Goal: Task Accomplishment & Management: Complete application form

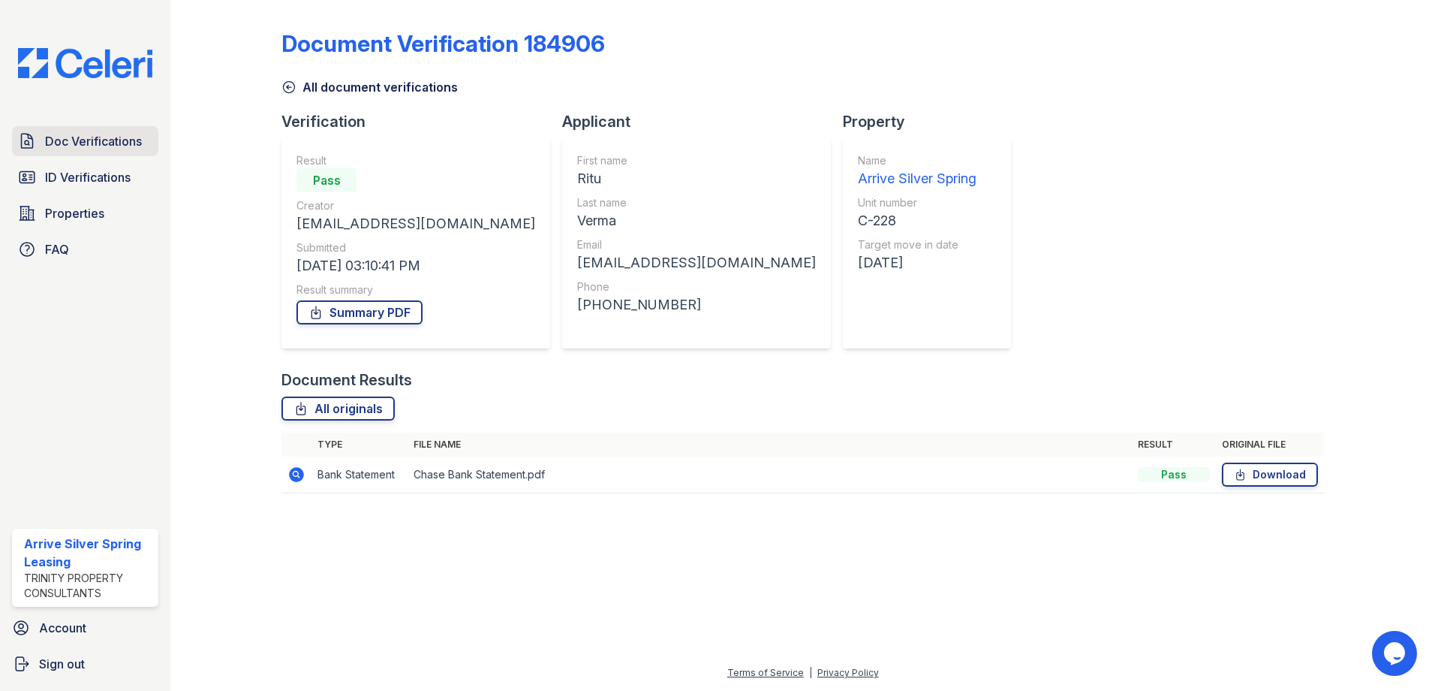
click at [129, 146] on span "Doc Verifications" at bounding box center [93, 141] width 97 height 18
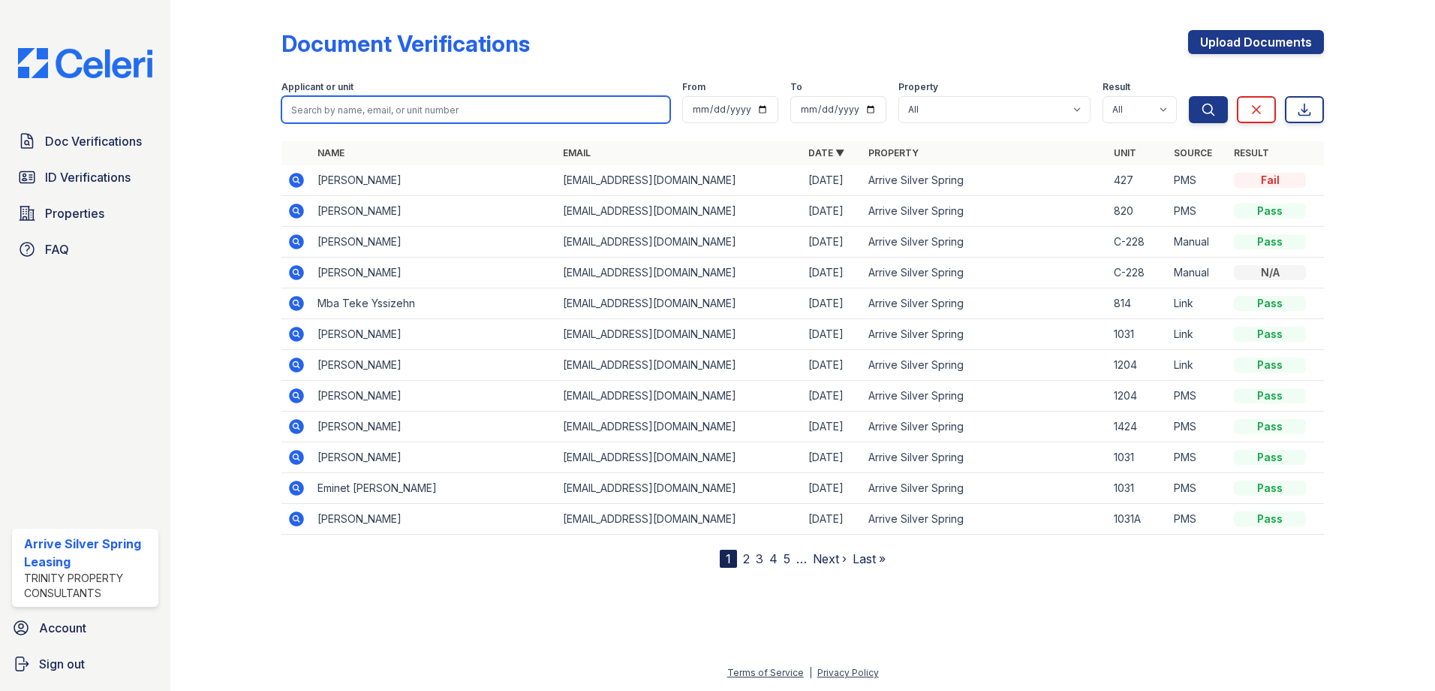
click at [360, 110] on input "search" at bounding box center [476, 109] width 389 height 27
type input "Thompson"
click at [1189, 96] on button "Search" at bounding box center [1208, 109] width 39 height 27
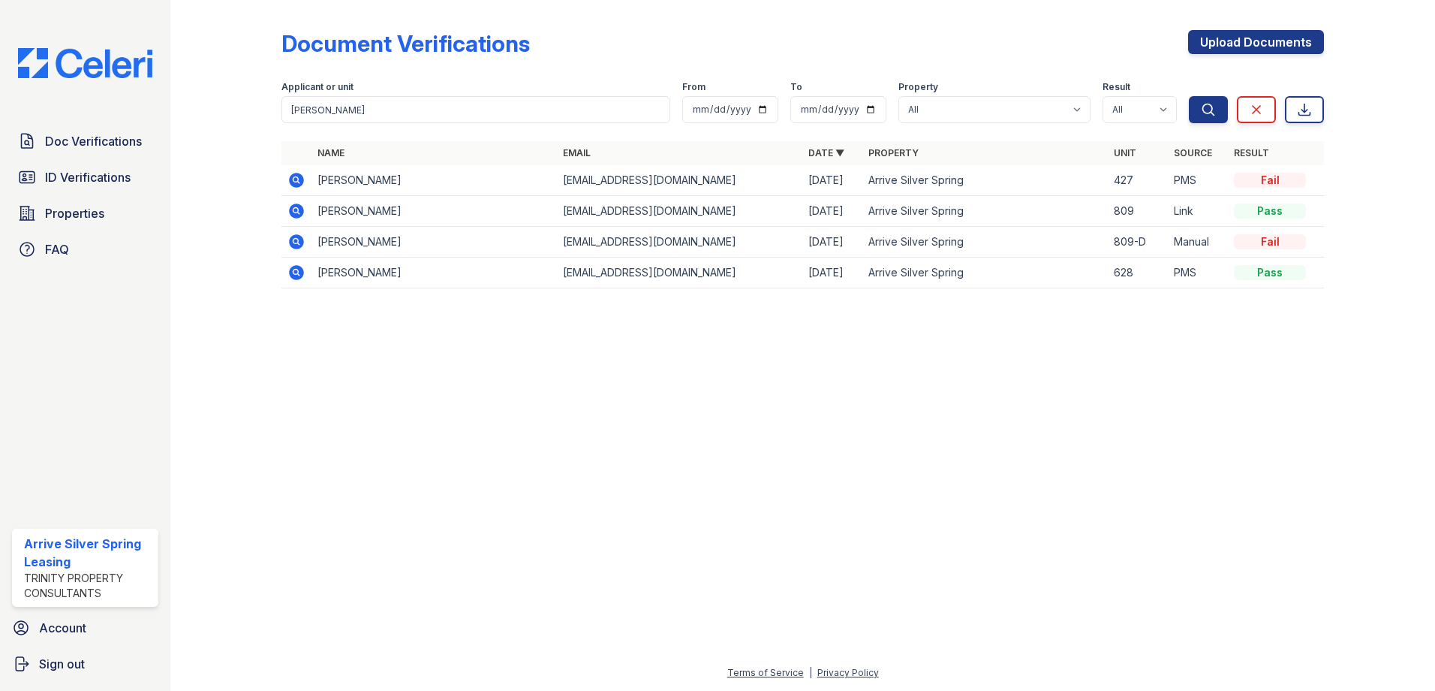
click at [291, 178] on icon at bounding box center [296, 180] width 15 height 15
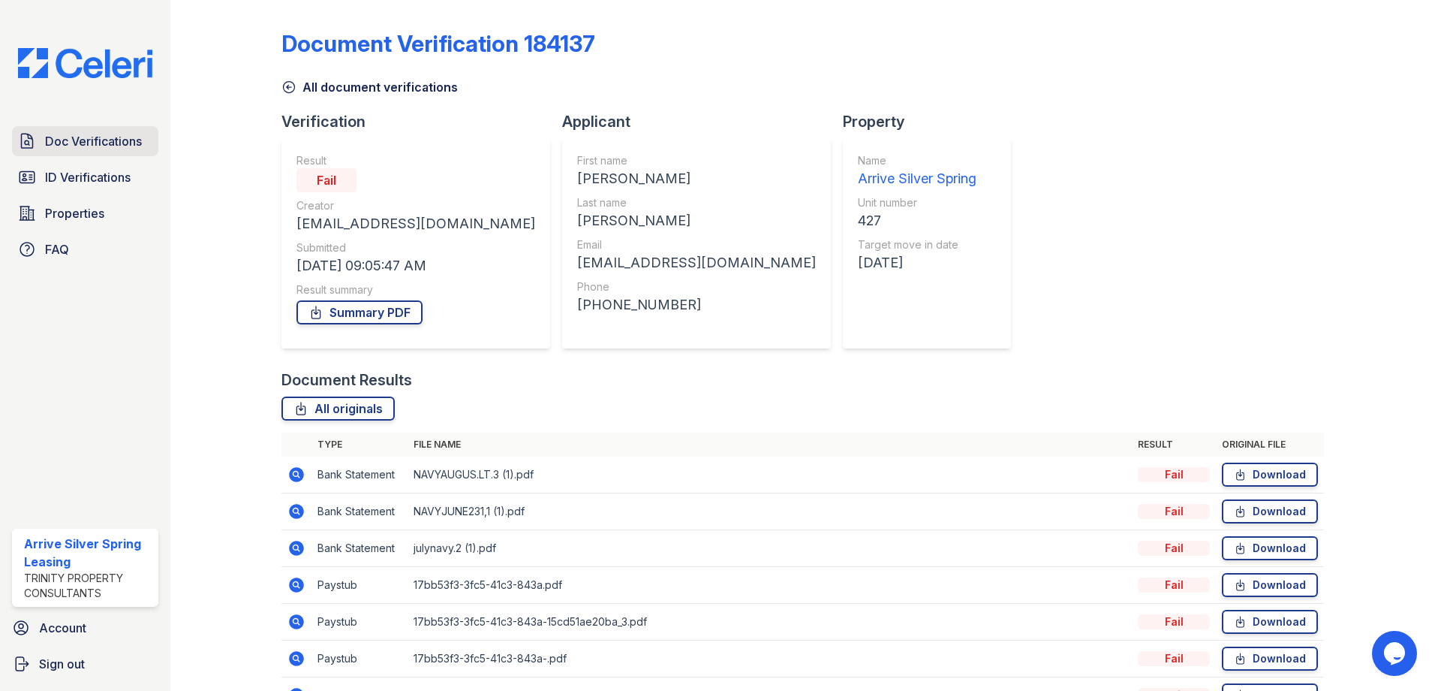
click at [56, 137] on span "Doc Verifications" at bounding box center [93, 141] width 97 height 18
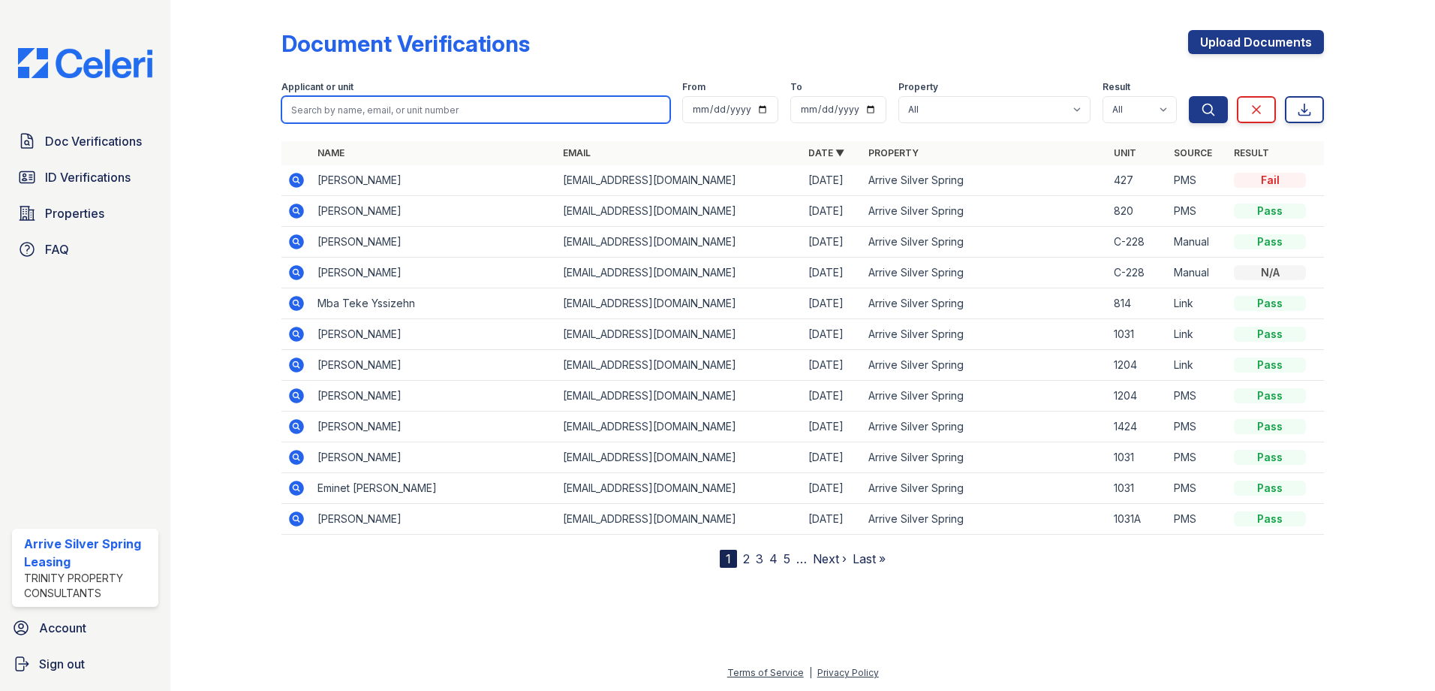
click at [373, 101] on input "search" at bounding box center [476, 109] width 389 height 27
type input "[PERSON_NAME]"
click at [1189, 96] on button "Search" at bounding box center [1208, 109] width 39 height 27
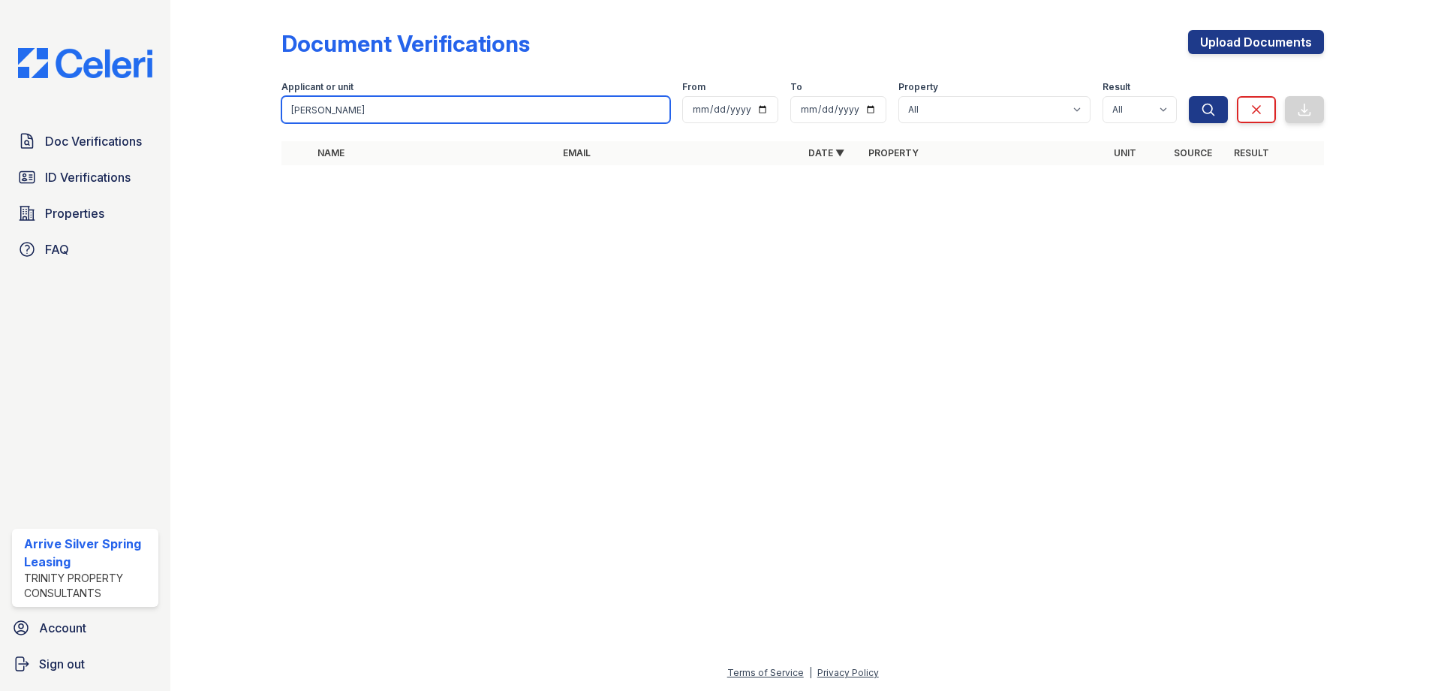
click at [370, 103] on input "[PERSON_NAME]" at bounding box center [476, 109] width 389 height 27
type input "R"
type input "[PERSON_NAME]"
click at [1189, 96] on button "Search" at bounding box center [1208, 109] width 39 height 27
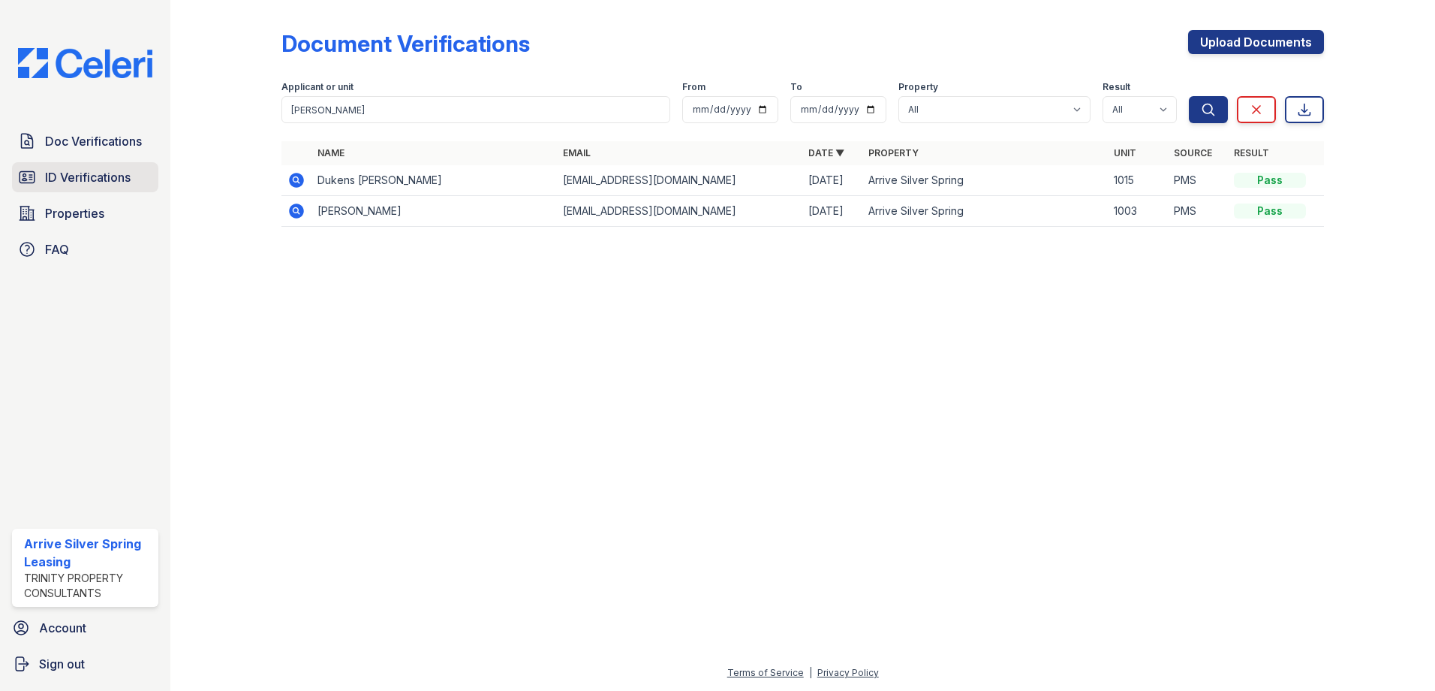
click at [104, 179] on span "ID Verifications" at bounding box center [88, 177] width 86 height 18
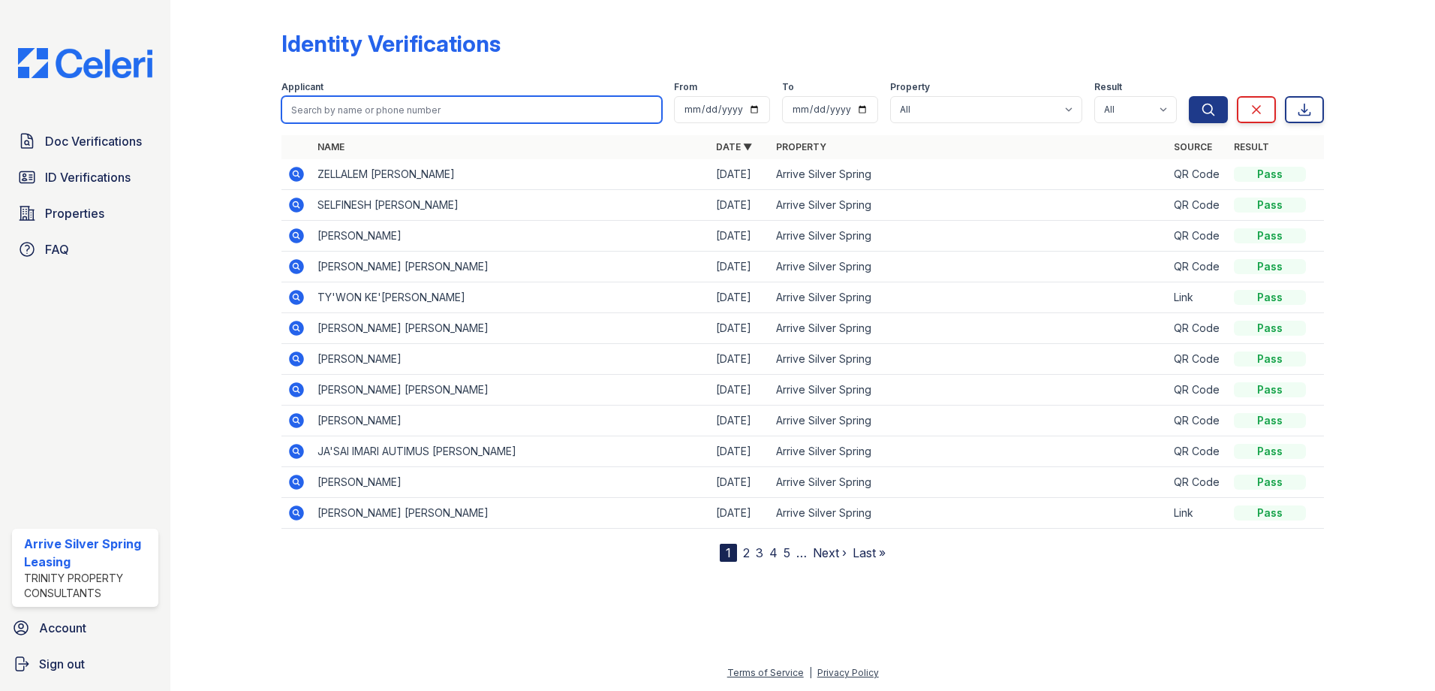
click at [430, 107] on input "search" at bounding box center [472, 109] width 381 height 27
type input "[PERSON_NAME]"
click at [1189, 96] on button "Search" at bounding box center [1208, 109] width 39 height 27
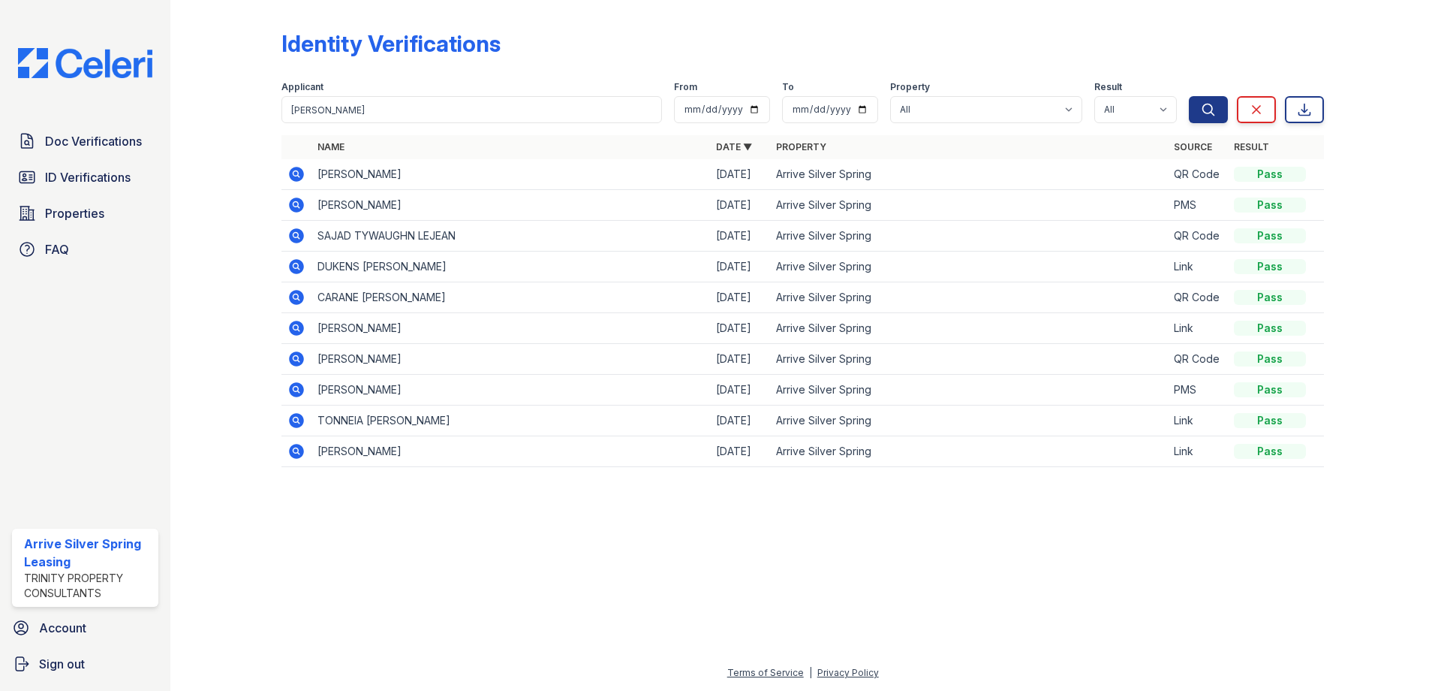
click at [300, 200] on icon at bounding box center [296, 204] width 15 height 15
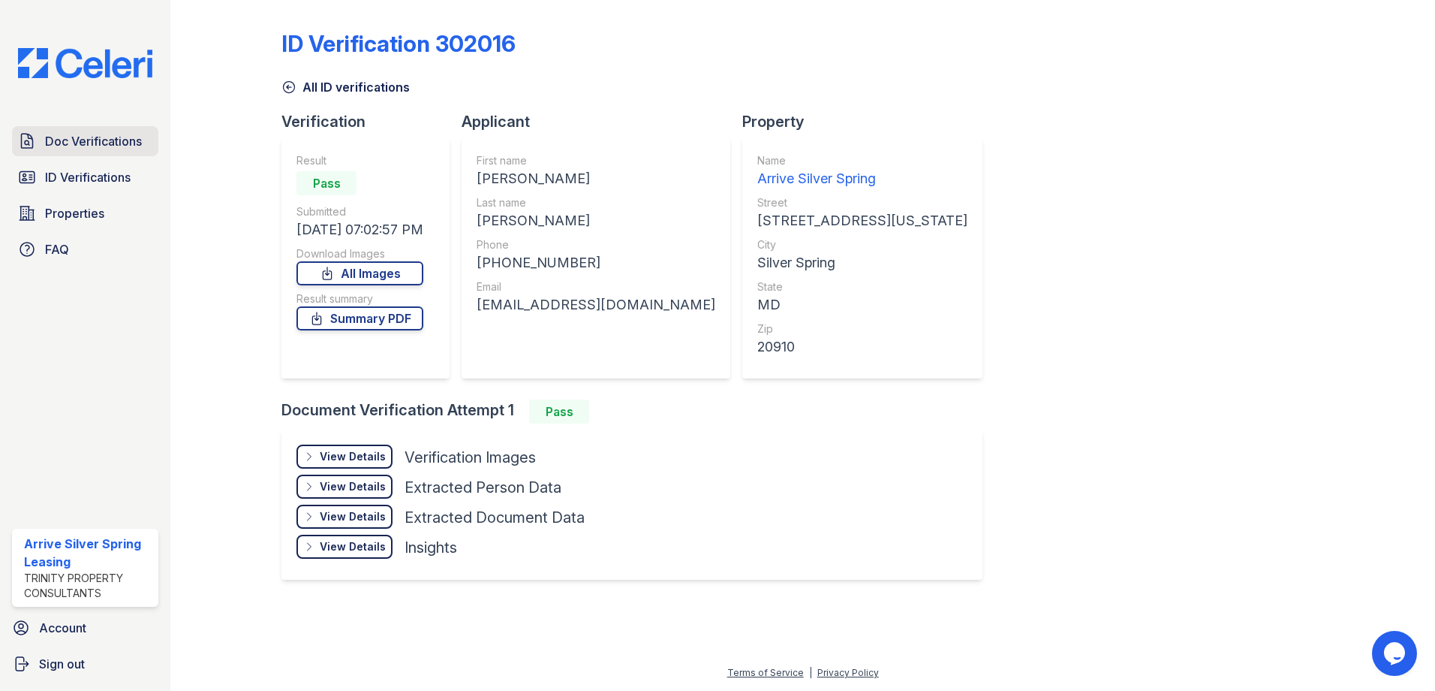
click at [143, 141] on link "Doc Verifications" at bounding box center [85, 141] width 146 height 30
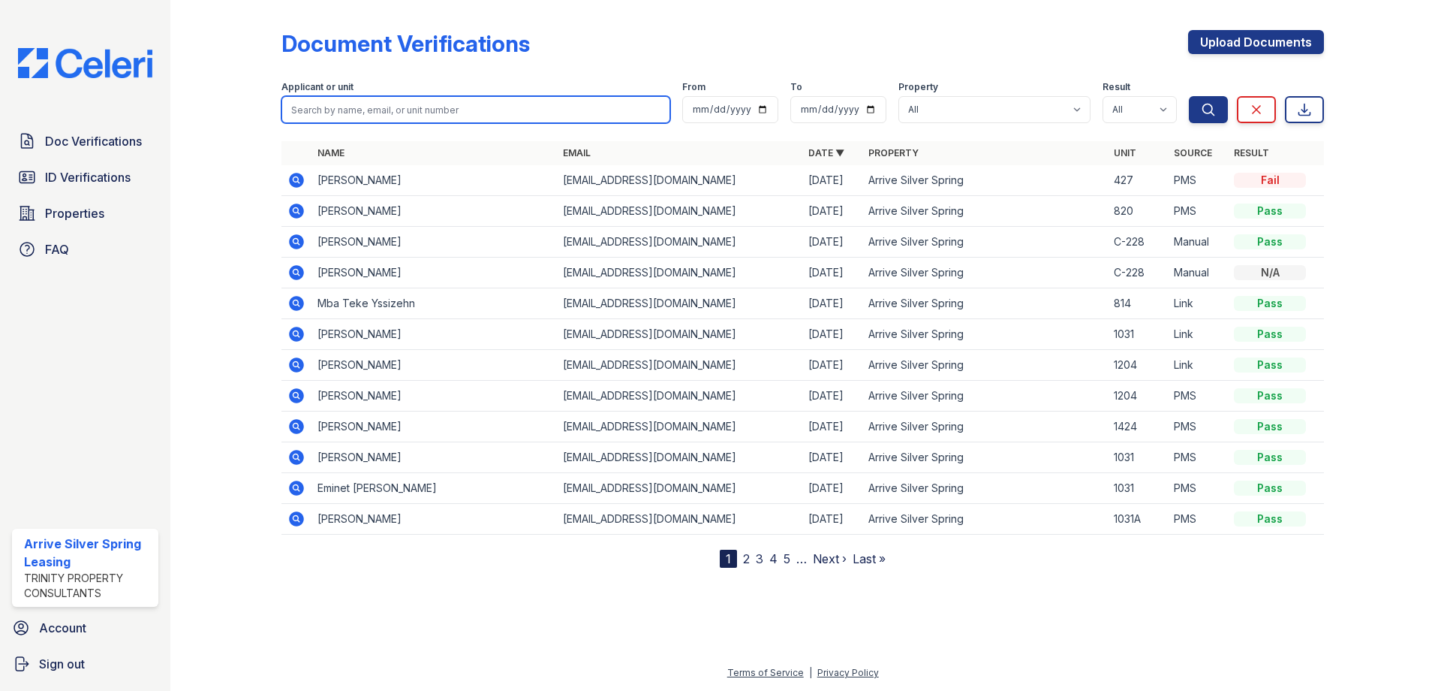
click at [373, 109] on input "search" at bounding box center [476, 109] width 389 height 27
type input "[PERSON_NAME]"
click at [1189, 96] on button "Search" at bounding box center [1208, 109] width 39 height 27
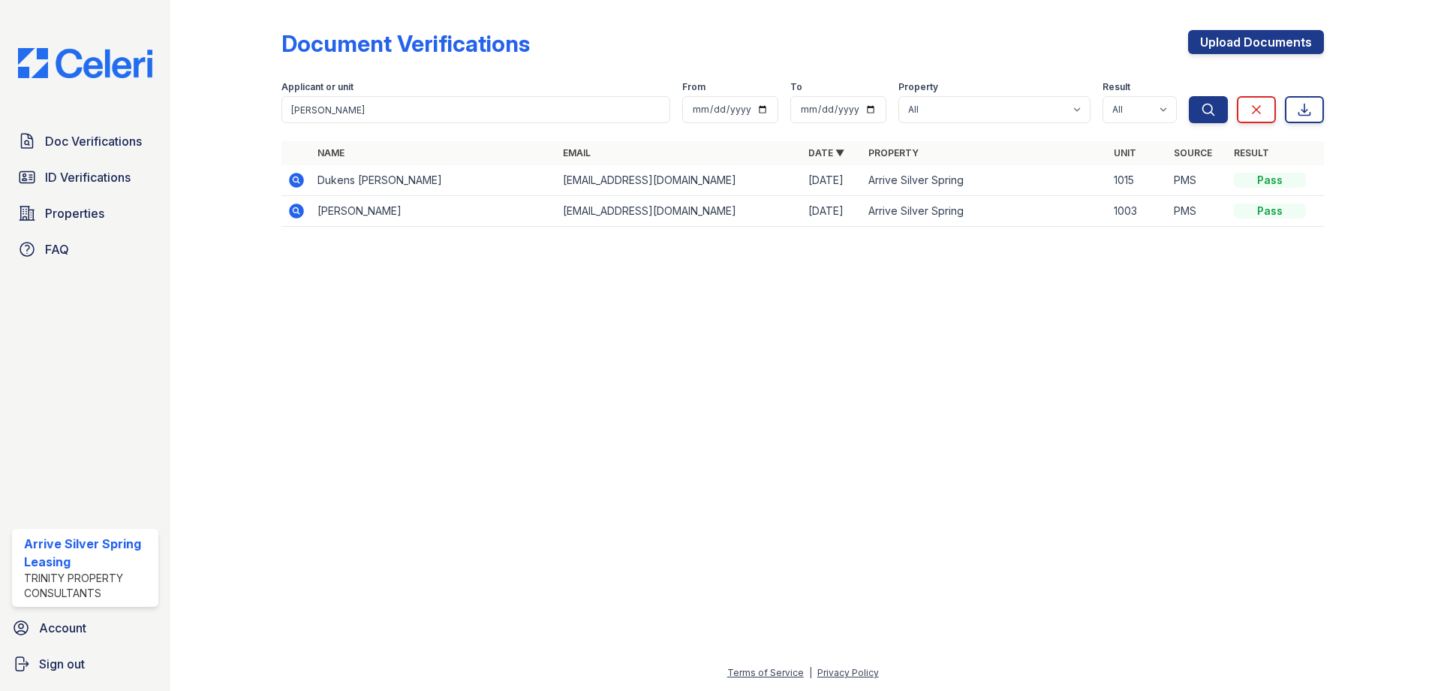
click at [348, 430] on div at bounding box center [802, 465] width 1217 height 398
click at [87, 184] on span "ID Verifications" at bounding box center [88, 177] width 86 height 18
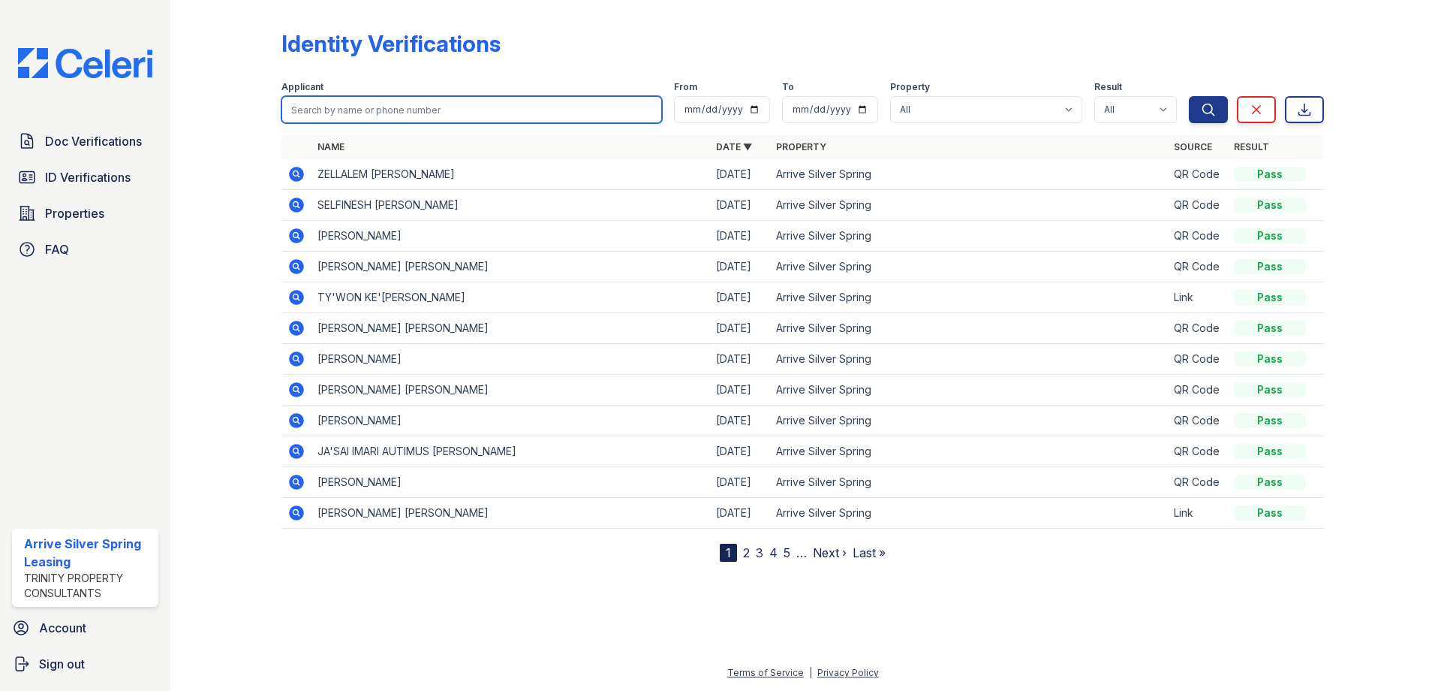
click at [452, 111] on input "search" at bounding box center [472, 109] width 381 height 27
type input "[PERSON_NAME]"
click at [1189, 96] on button "Search" at bounding box center [1208, 109] width 39 height 27
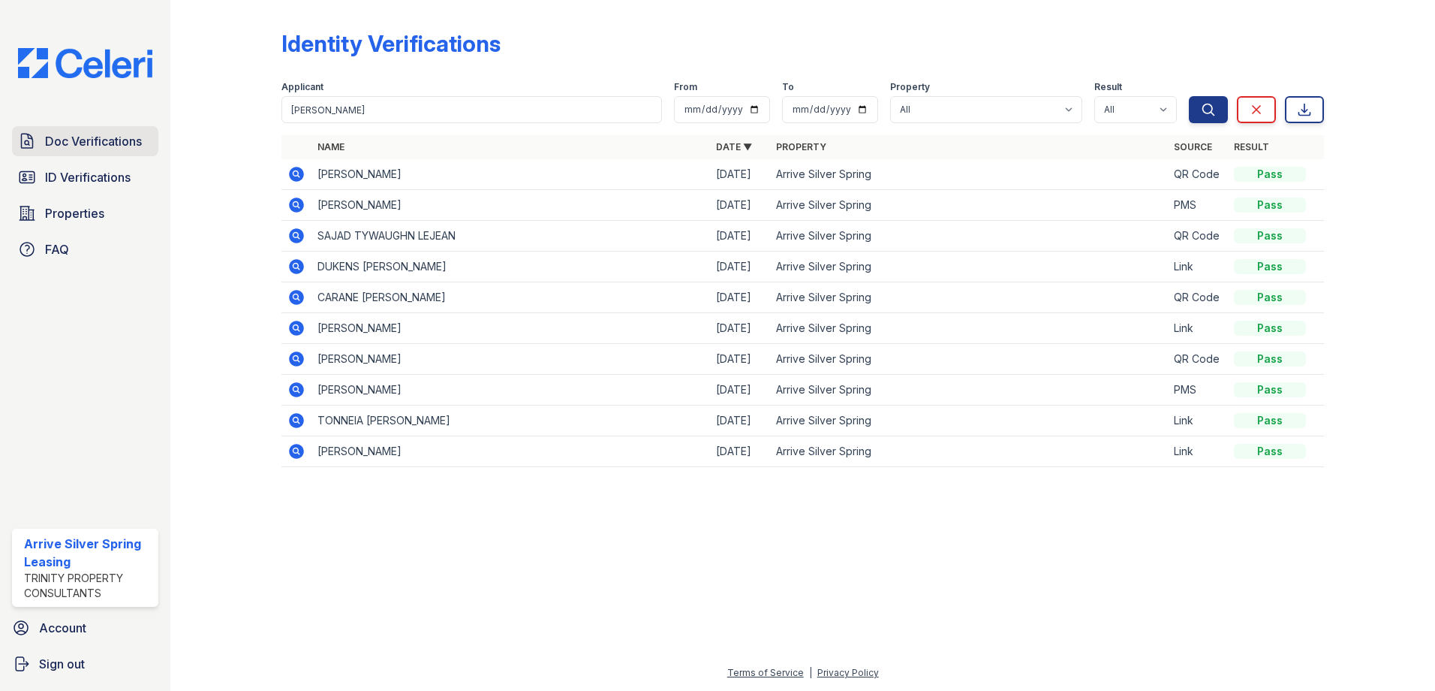
click at [110, 135] on span "Doc Verifications" at bounding box center [93, 141] width 97 height 18
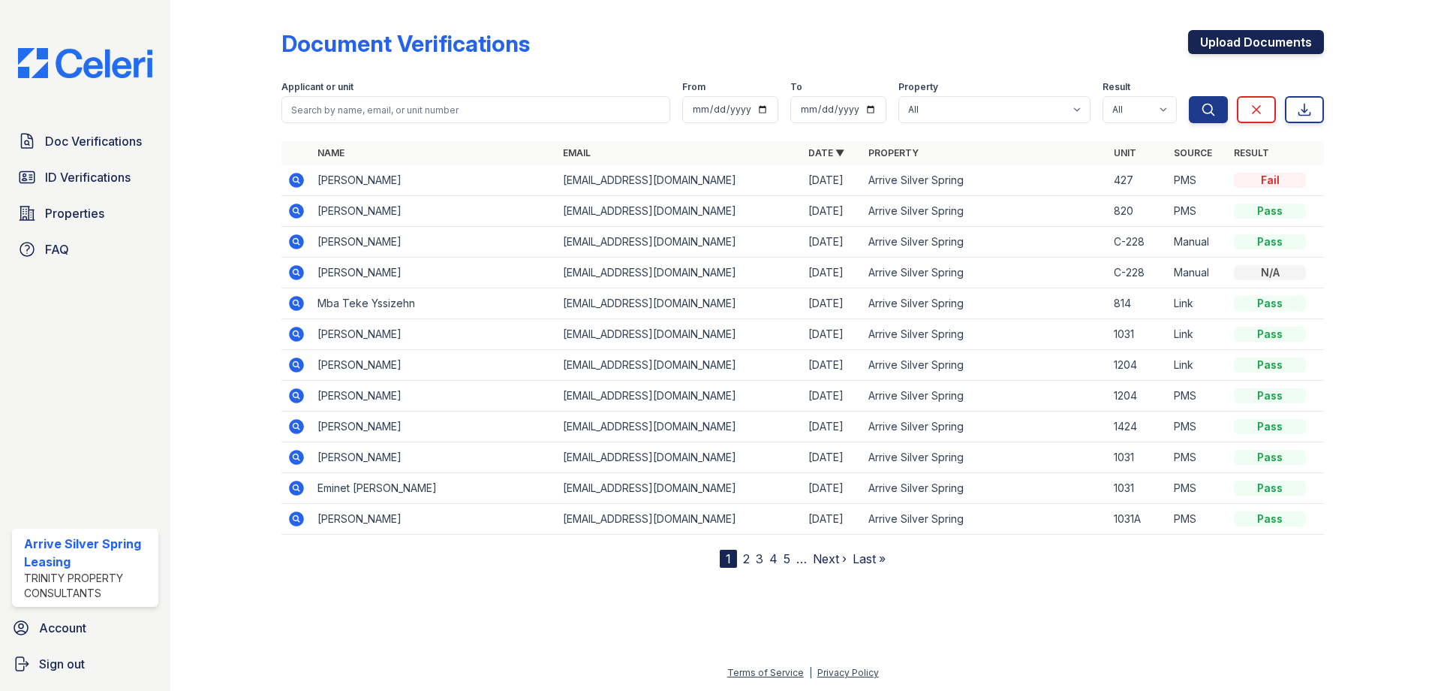
click at [1258, 48] on link "Upload Documents" at bounding box center [1256, 42] width 136 height 24
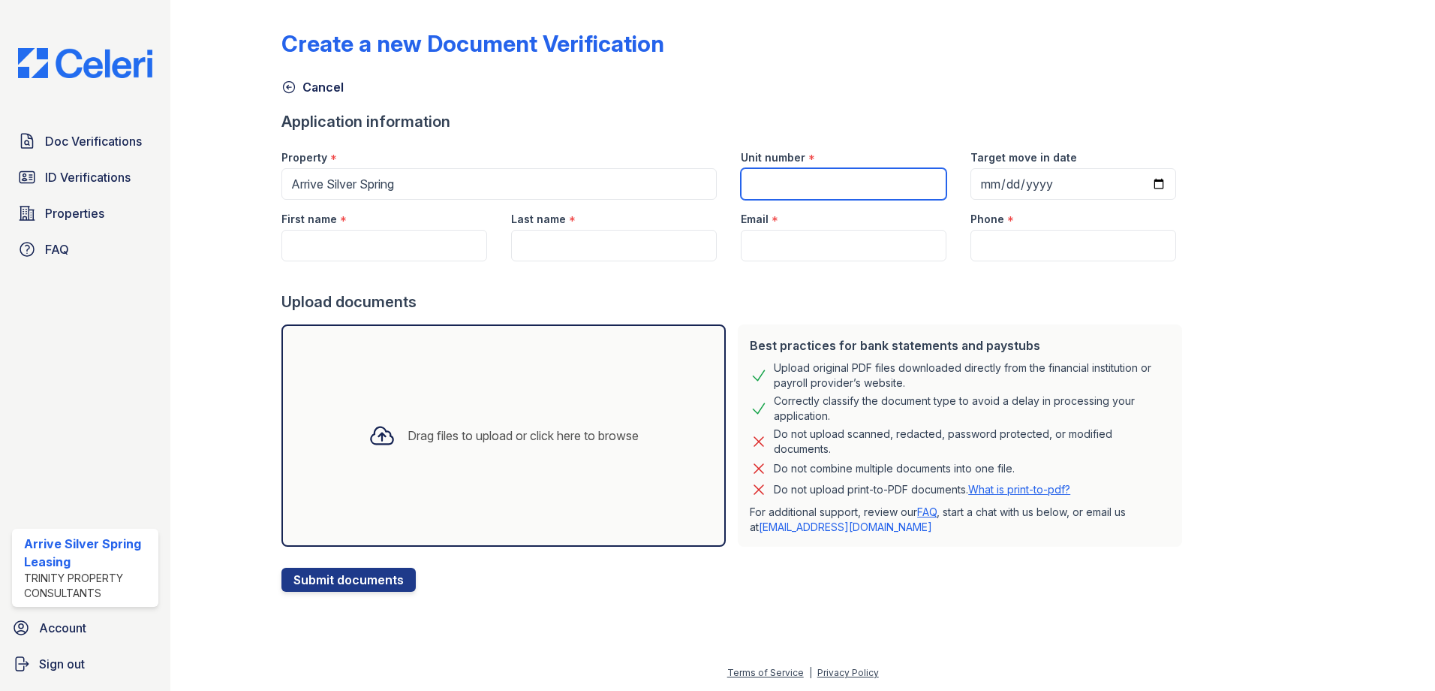
click at [762, 184] on input "Unit number" at bounding box center [844, 184] width 206 height 32
type input "C-1526"
click at [1140, 185] on input "Target move in date" at bounding box center [1074, 184] width 206 height 32
type input "[DATE]"
click at [351, 243] on input "First name" at bounding box center [385, 246] width 206 height 32
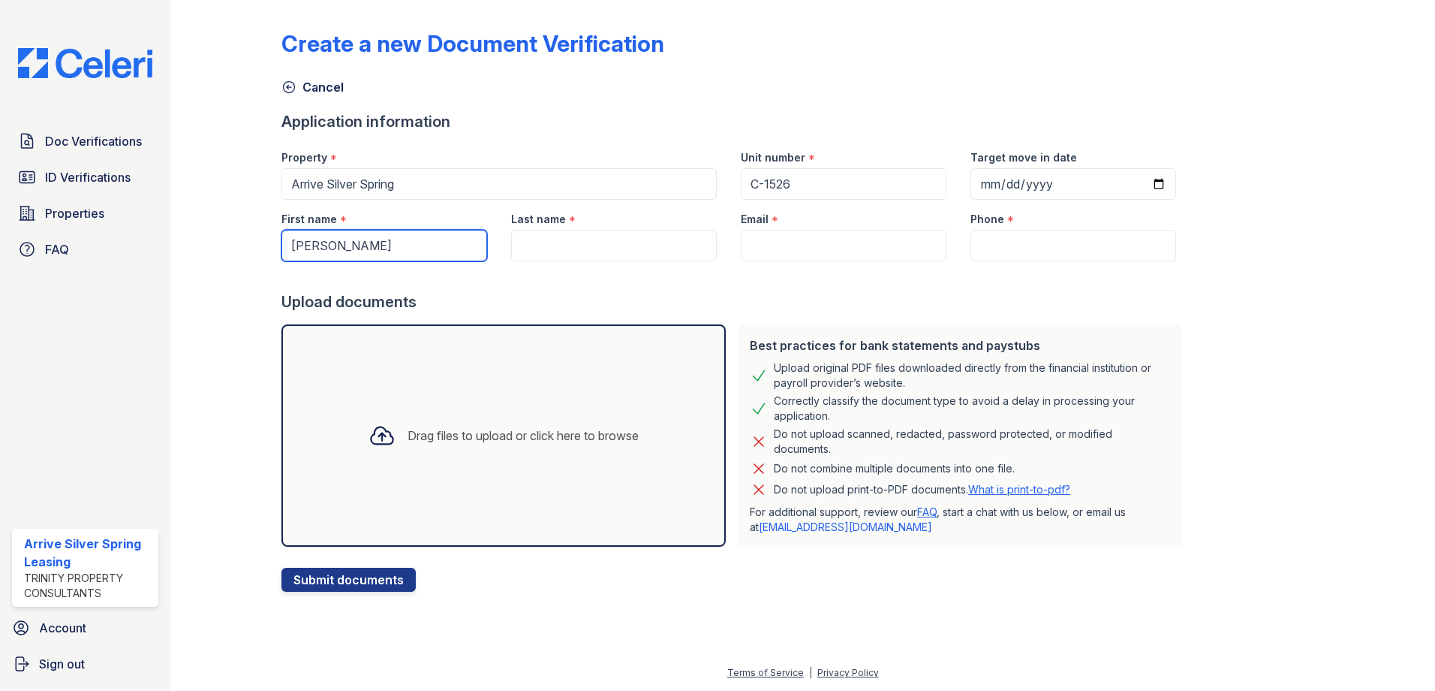
type input "[PERSON_NAME]"
click at [557, 252] on input "Last name" at bounding box center [614, 246] width 206 height 32
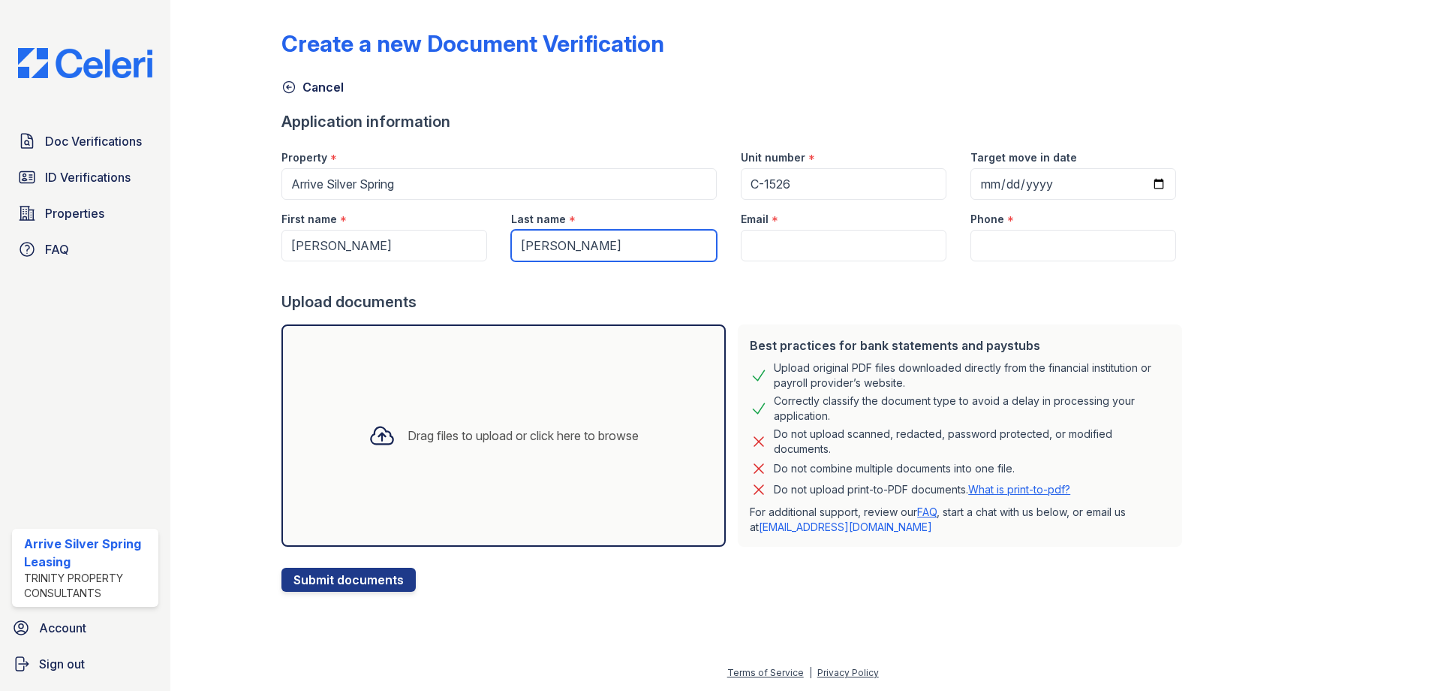
type input "[PERSON_NAME]"
click at [777, 251] on input "Email" at bounding box center [844, 246] width 206 height 32
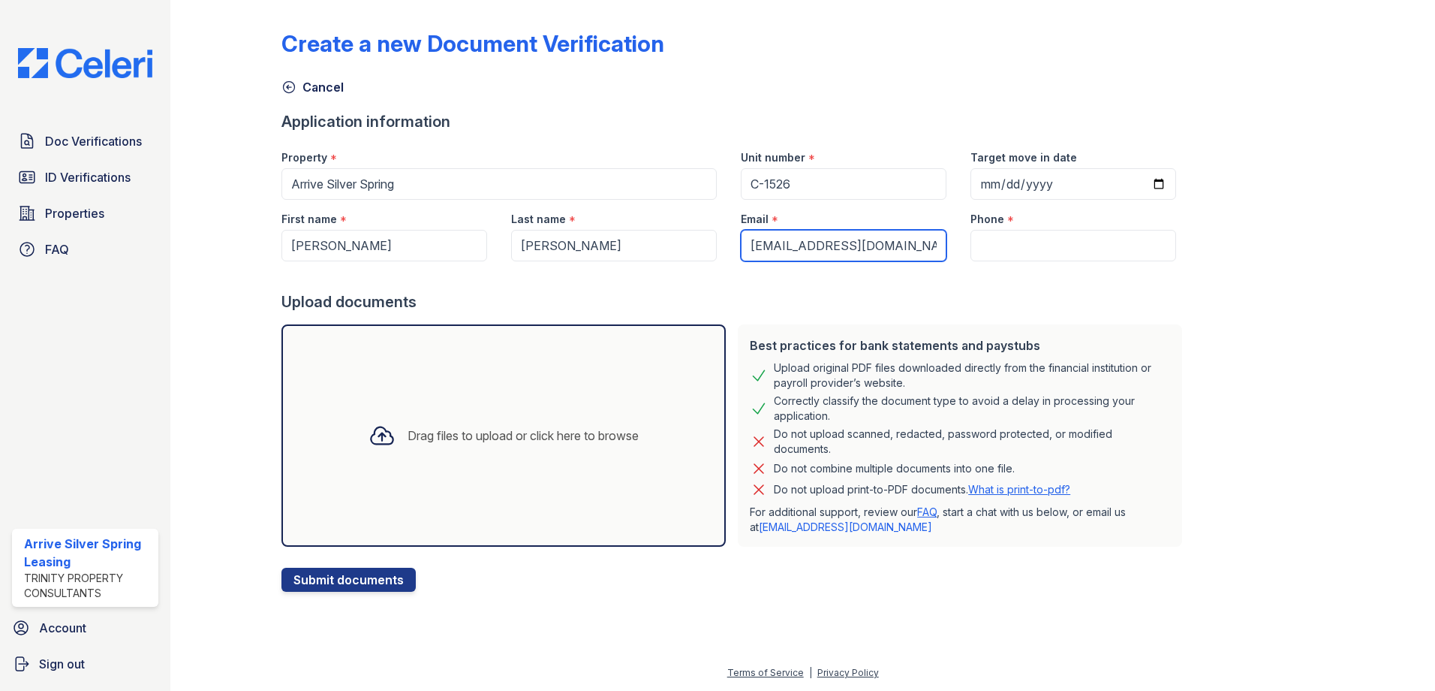
type input "[EMAIL_ADDRESS][DOMAIN_NAME]"
click at [1006, 242] on input "Phone" at bounding box center [1074, 246] width 206 height 32
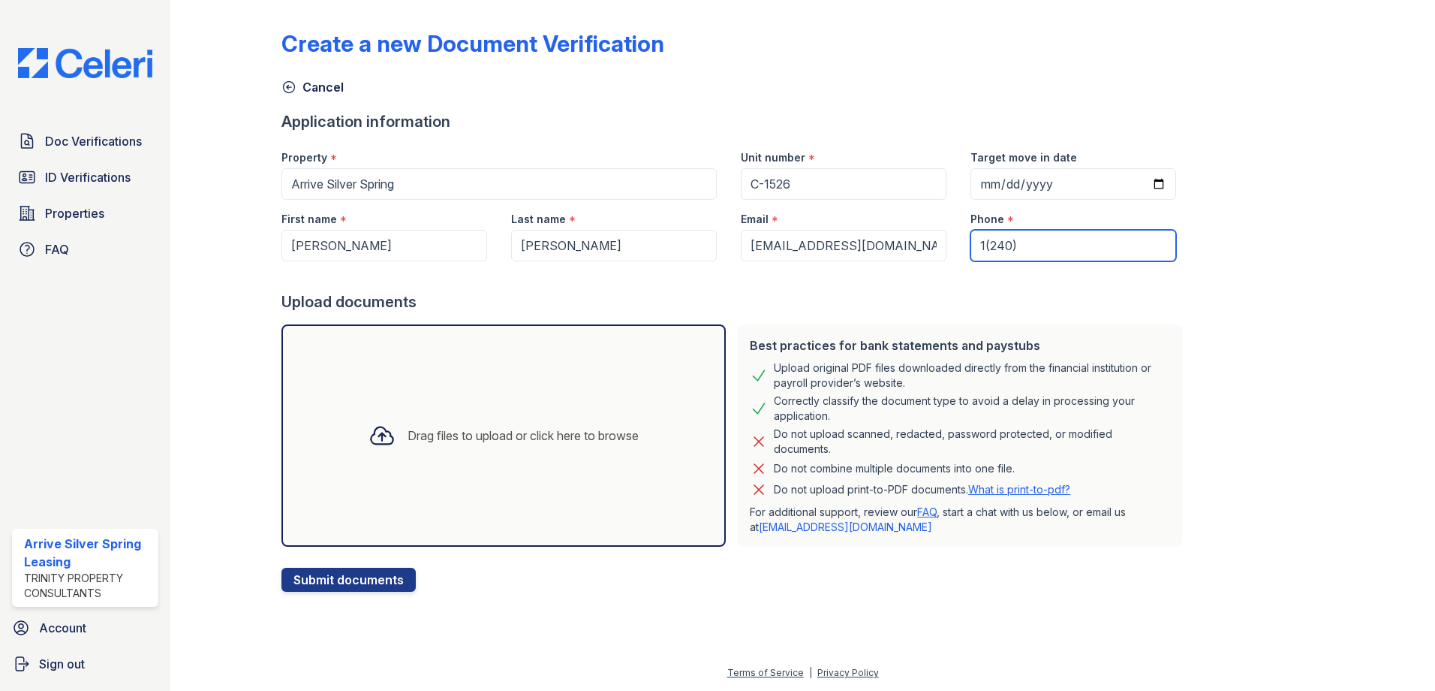
click at [971, 247] on input "1(240)" at bounding box center [1074, 246] width 206 height 32
click at [1007, 245] on input "1 (240)" at bounding box center [1074, 246] width 206 height 32
type input "[PHONE_NUMBER]"
click at [341, 580] on button "Submit documents" at bounding box center [349, 580] width 134 height 24
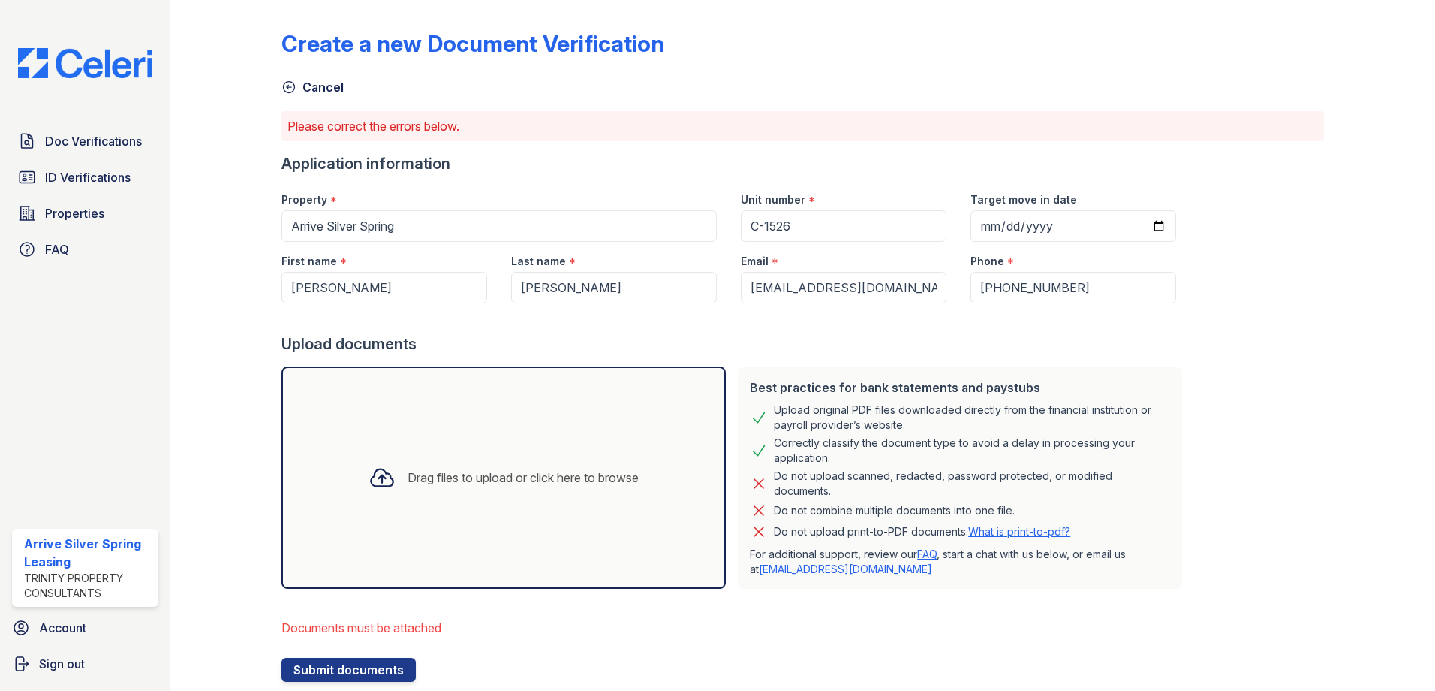
click at [408, 473] on div "Drag files to upload or click here to browse" at bounding box center [523, 477] width 231 height 18
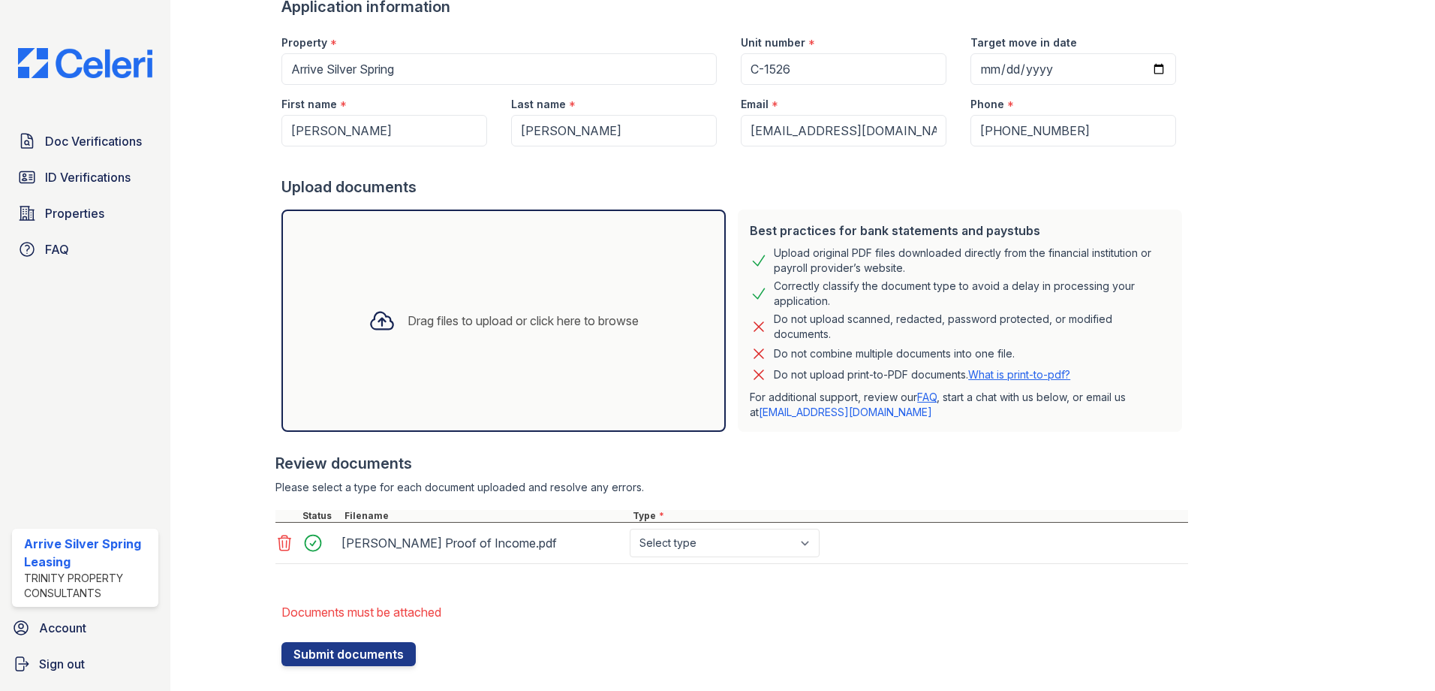
scroll to position [183, 0]
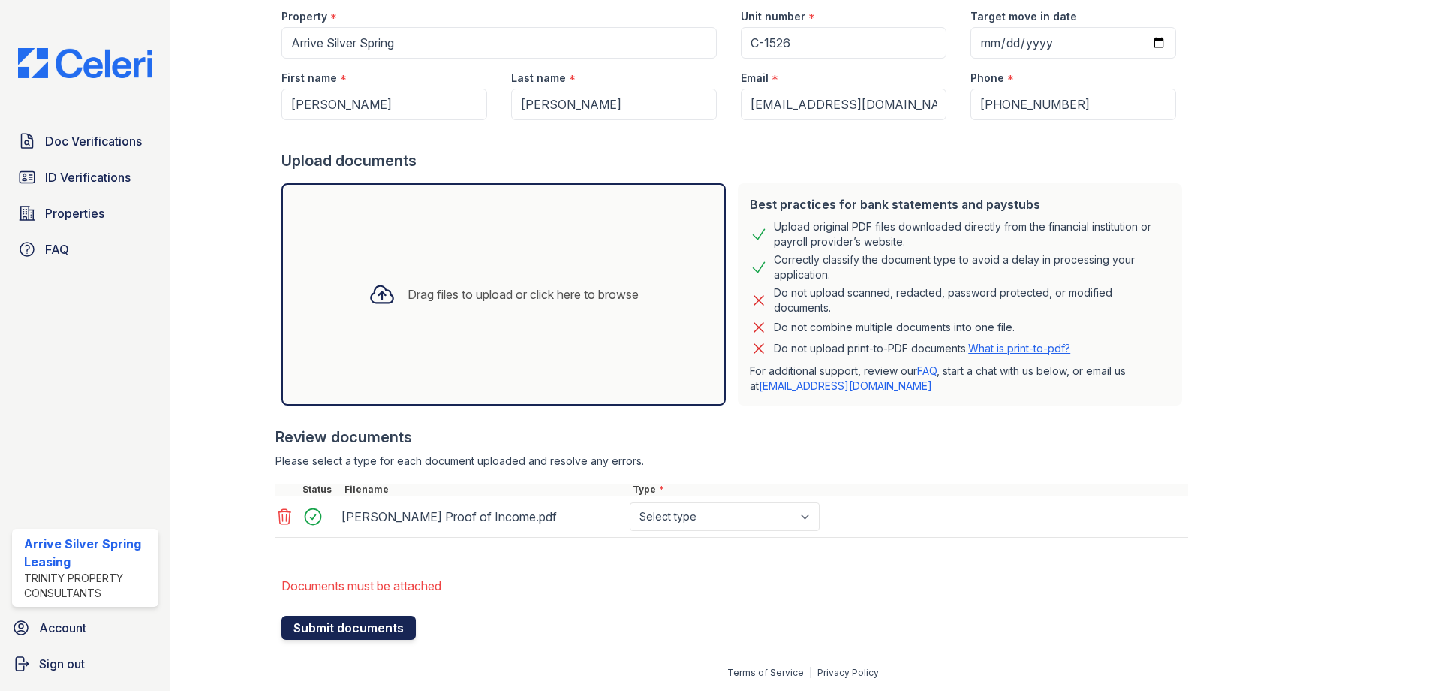
click at [395, 629] on button "Submit documents" at bounding box center [349, 628] width 134 height 24
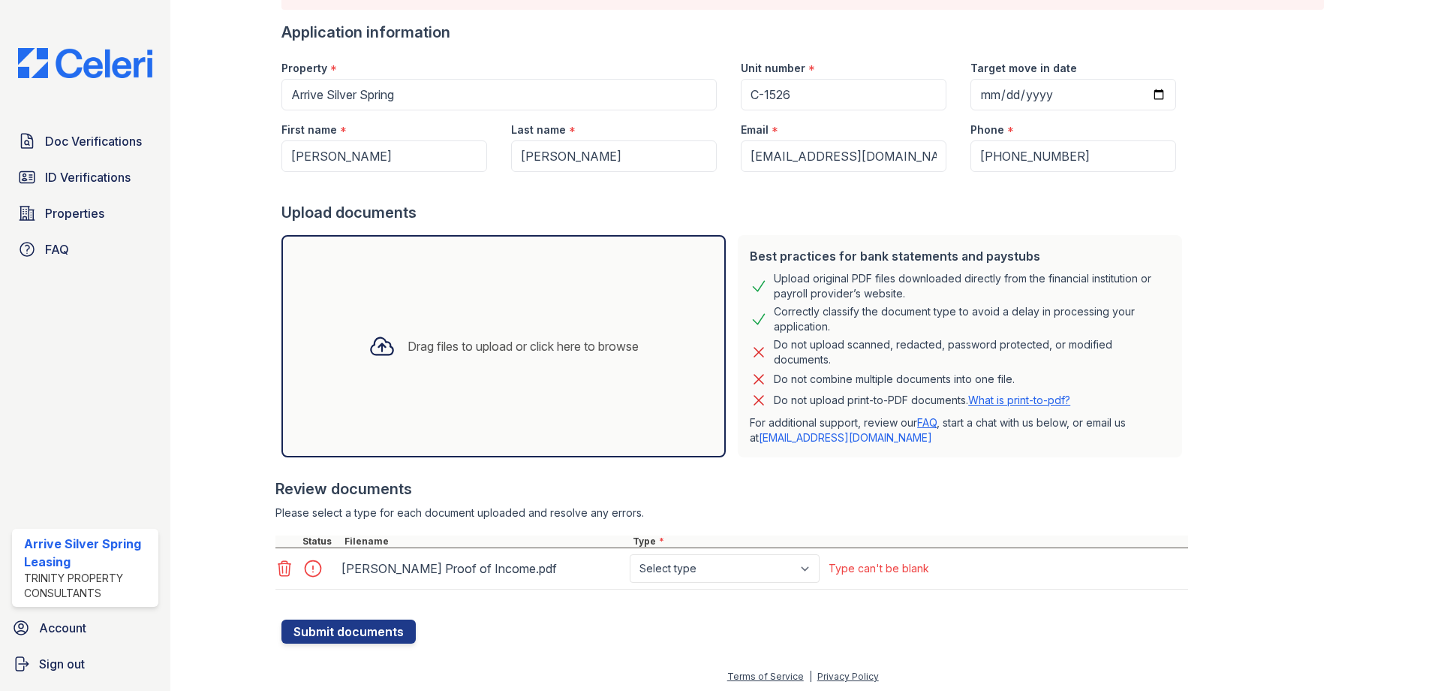
scroll to position [135, 0]
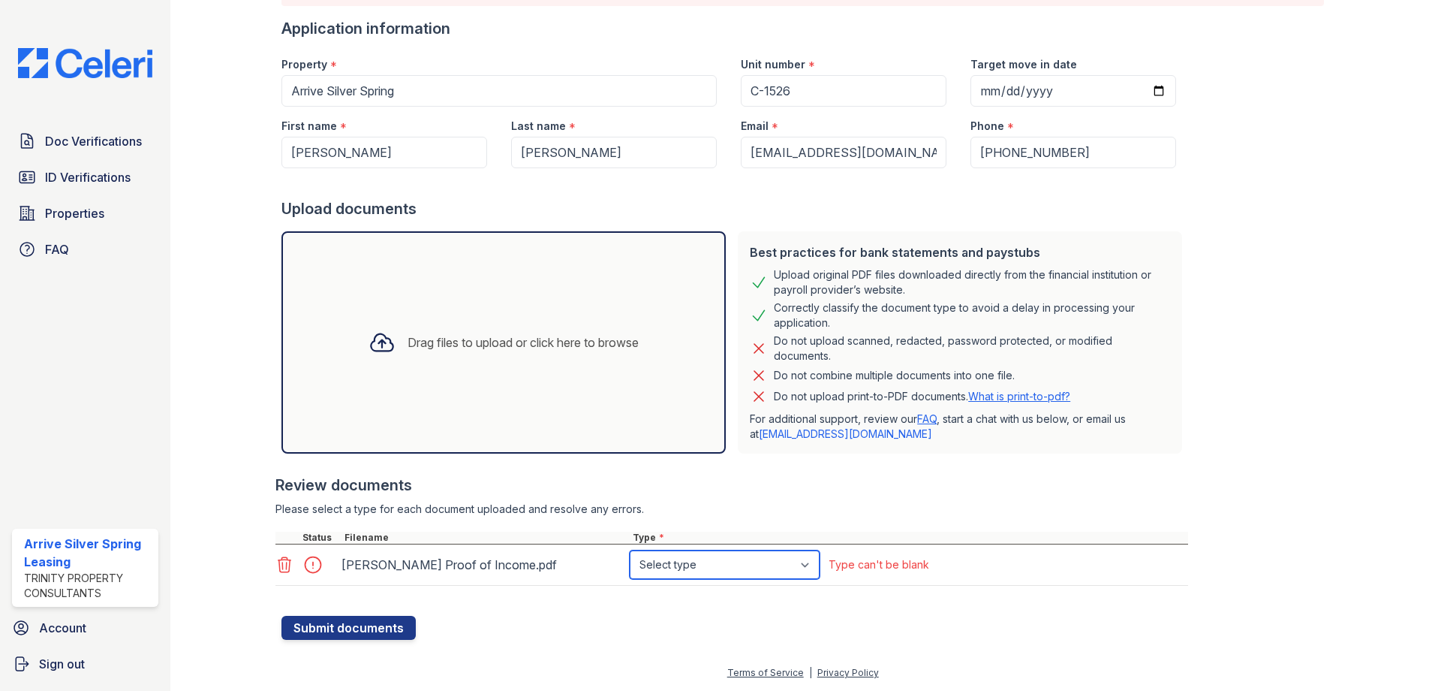
click at [723, 576] on select "Select type Paystub Bank Statement Offer Letter Tax Documents Benefit Award Let…" at bounding box center [725, 564] width 190 height 29
select select "offer_letter"
click at [630, 550] on select "Select type Paystub Bank Statement Offer Letter Tax Documents Benefit Award Let…" at bounding box center [725, 564] width 190 height 29
click at [384, 622] on button "Submit documents" at bounding box center [349, 628] width 134 height 24
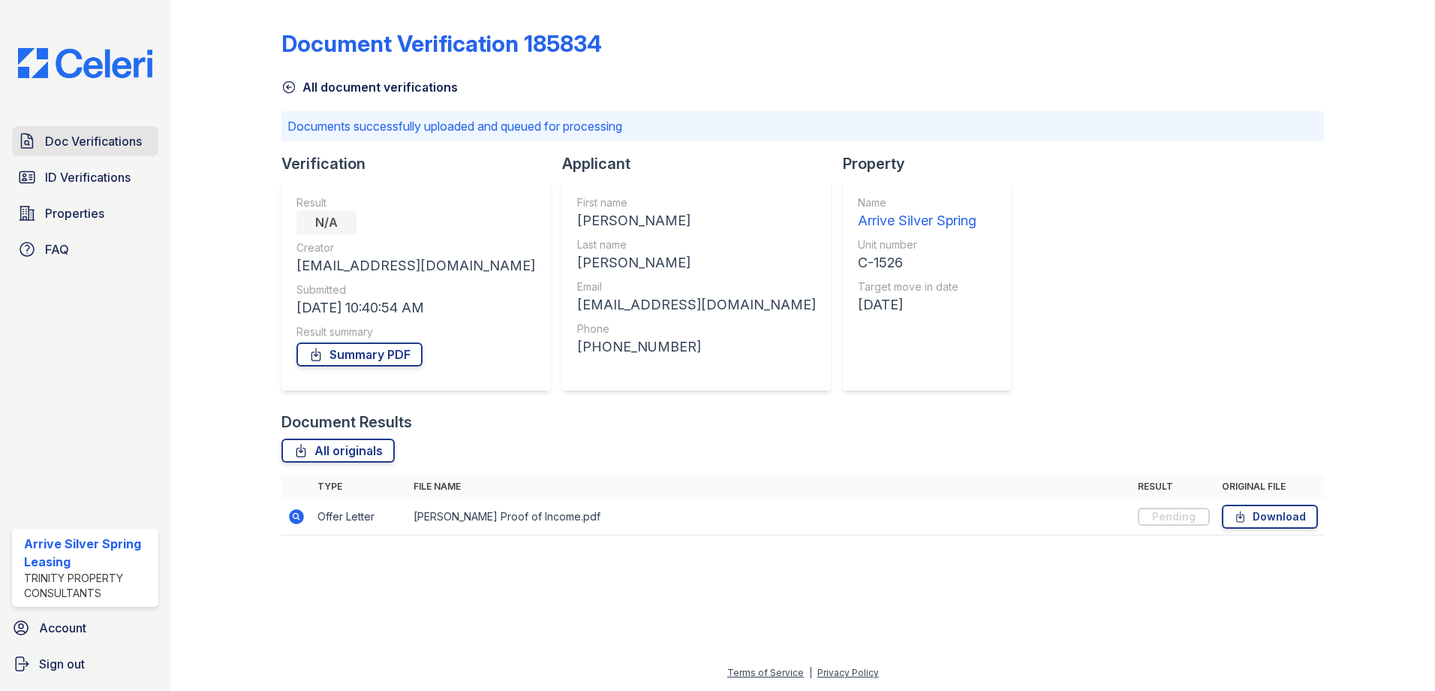
click at [133, 135] on span "Doc Verifications" at bounding box center [93, 141] width 97 height 18
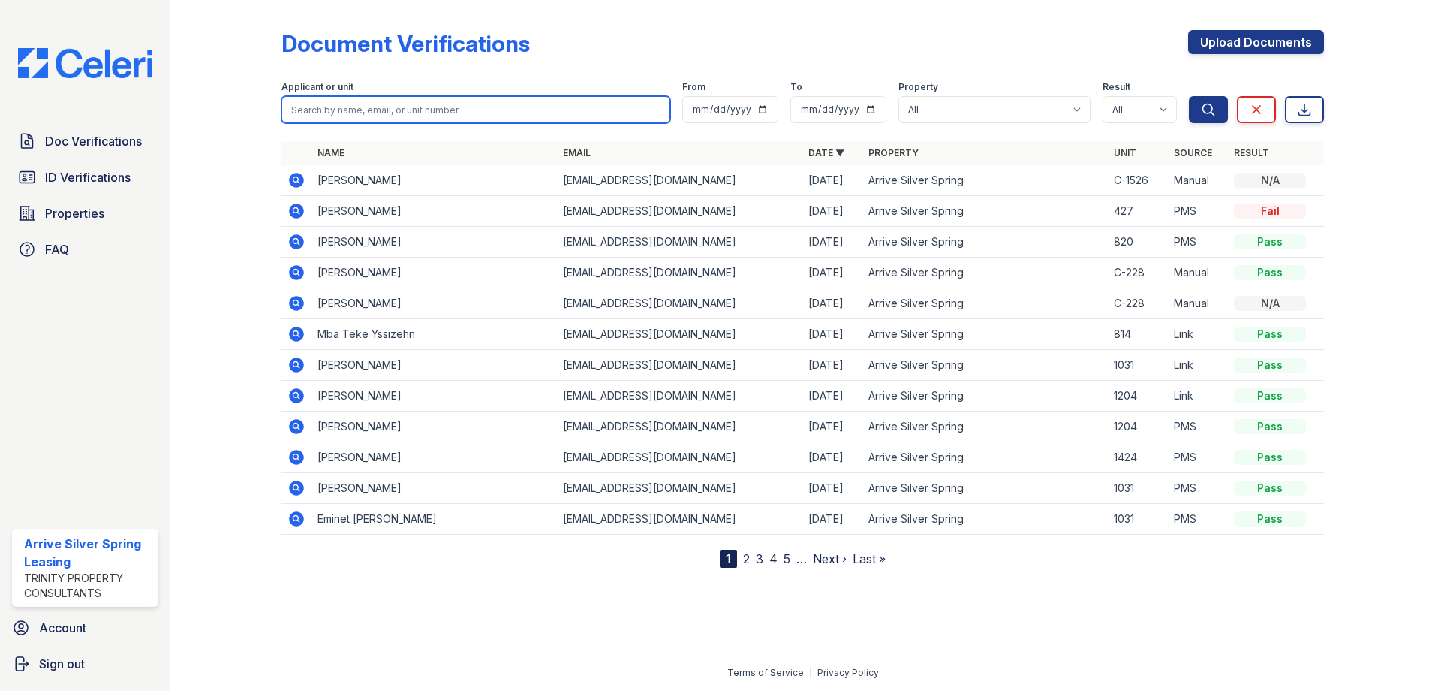
click at [364, 106] on input "search" at bounding box center [476, 109] width 389 height 27
type input "[PERSON_NAME]"
click at [1189, 96] on button "Search" at bounding box center [1208, 109] width 39 height 27
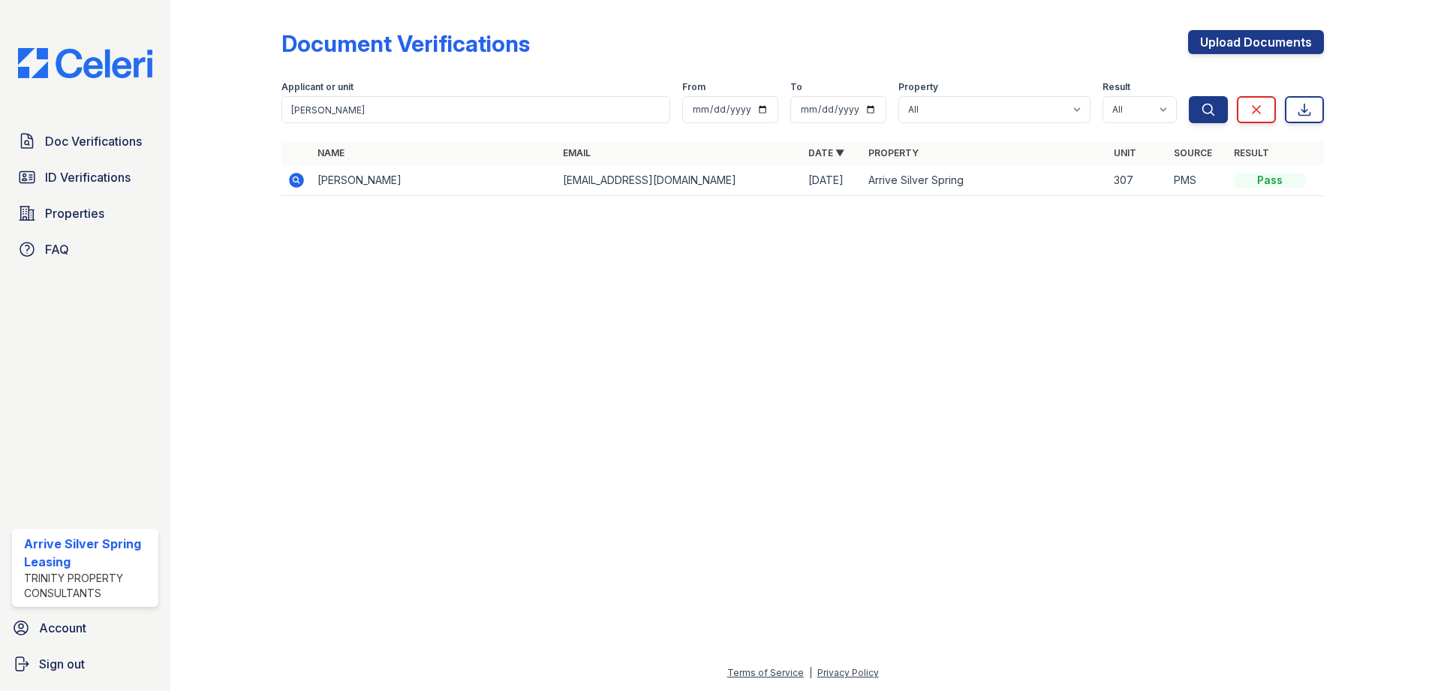
click at [297, 176] on icon at bounding box center [296, 180] width 15 height 15
